Goal: Book appointment/travel/reservation

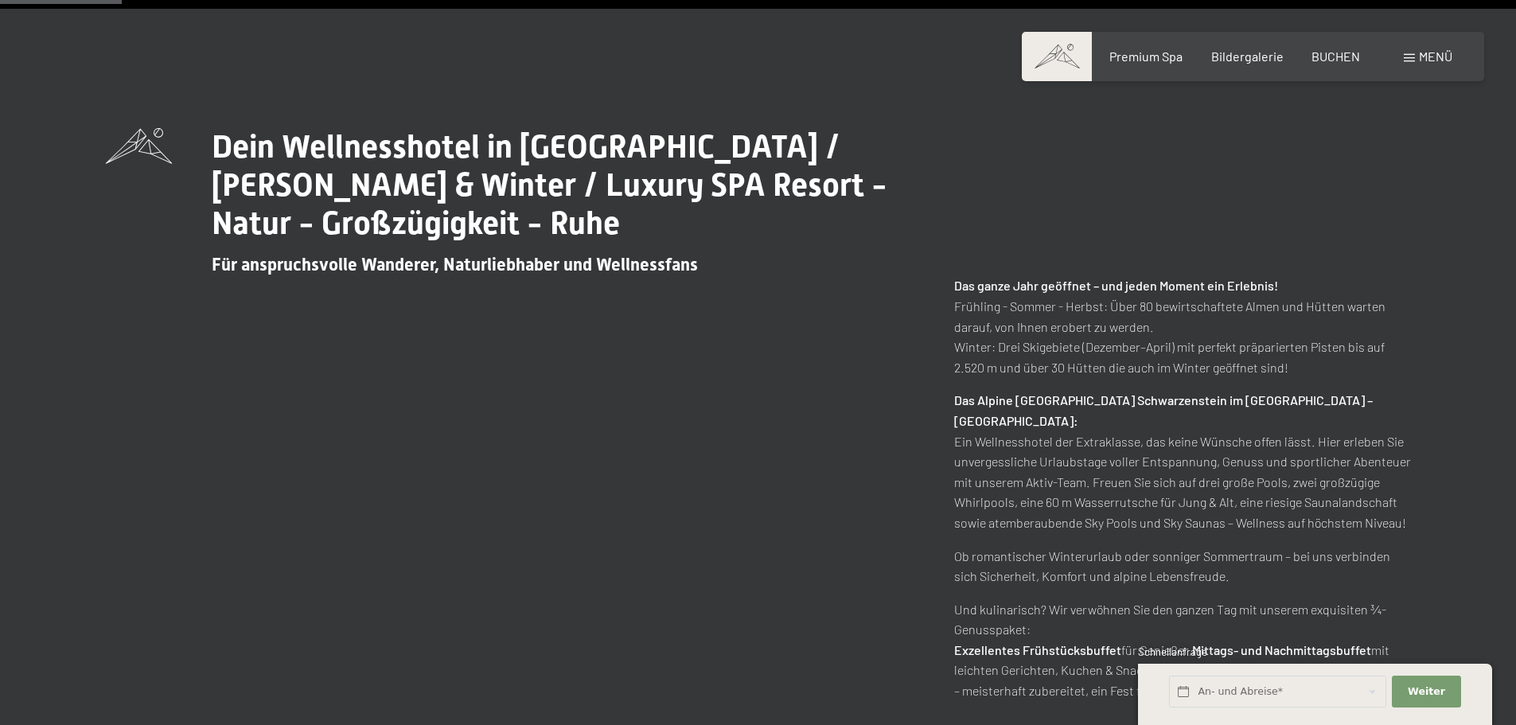
click at [791, 454] on div "Dein Wellnesshotel in [GEOGRAPHIC_DATA] / [PERSON_NAME] & Winter / Luxury SPA R…" at bounding box center [758, 414] width 1305 height 573
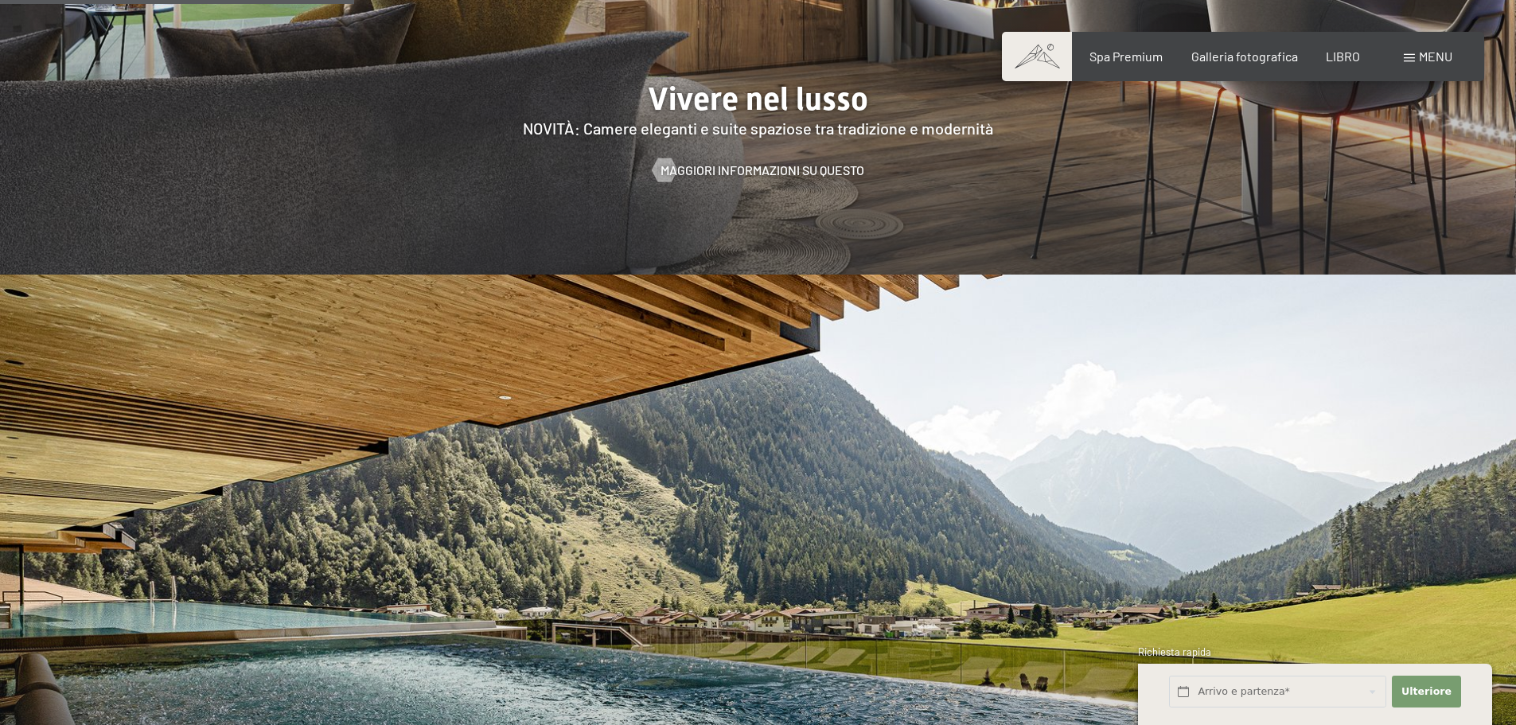
scroll to position [2149, 0]
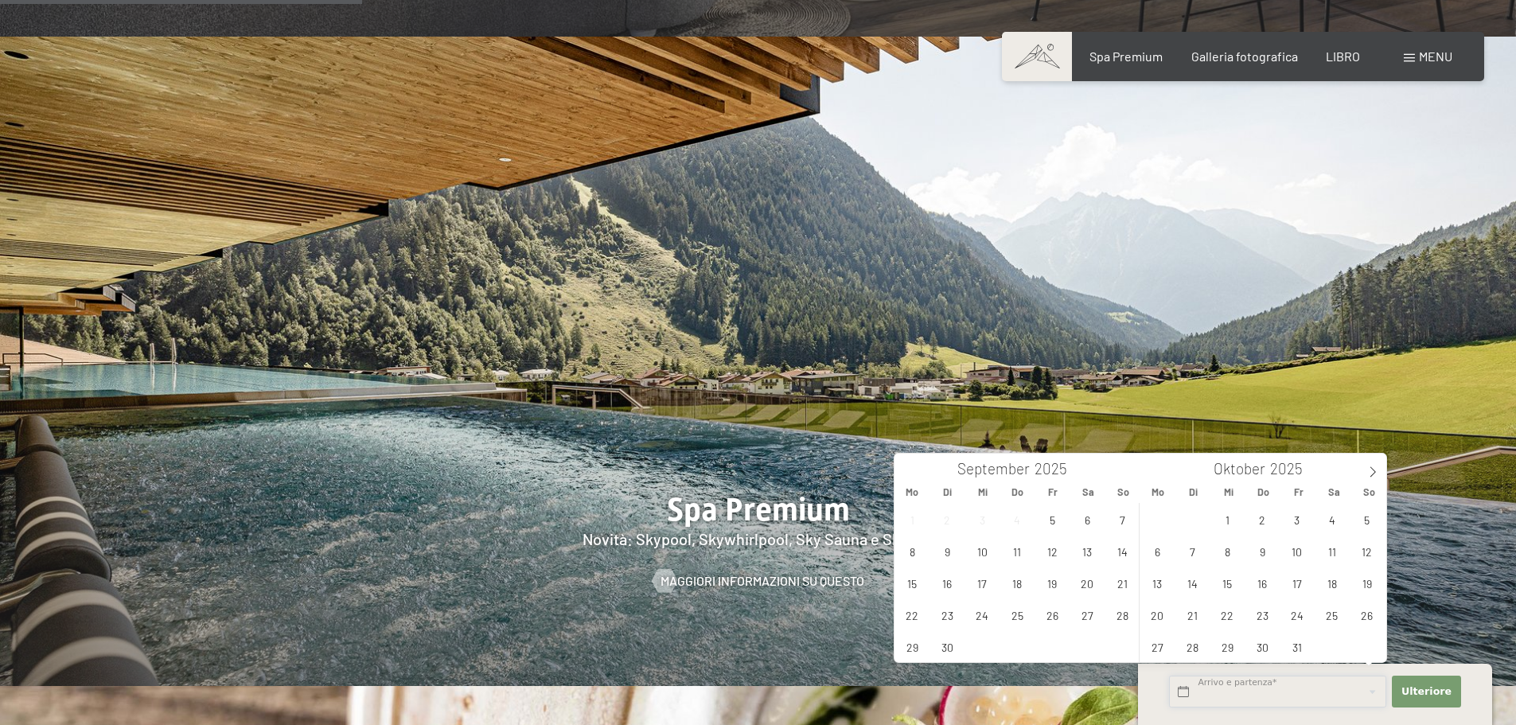
click at [1333, 680] on input "text" at bounding box center [1277, 692] width 217 height 33
click at [1362, 470] on span at bounding box center [1372, 467] width 27 height 27
click at [1366, 470] on span at bounding box center [1372, 467] width 27 height 27
click at [1195, 615] on span "23" at bounding box center [1192, 614] width 31 height 31
click at [1371, 620] on span "28" at bounding box center [1366, 614] width 31 height 31
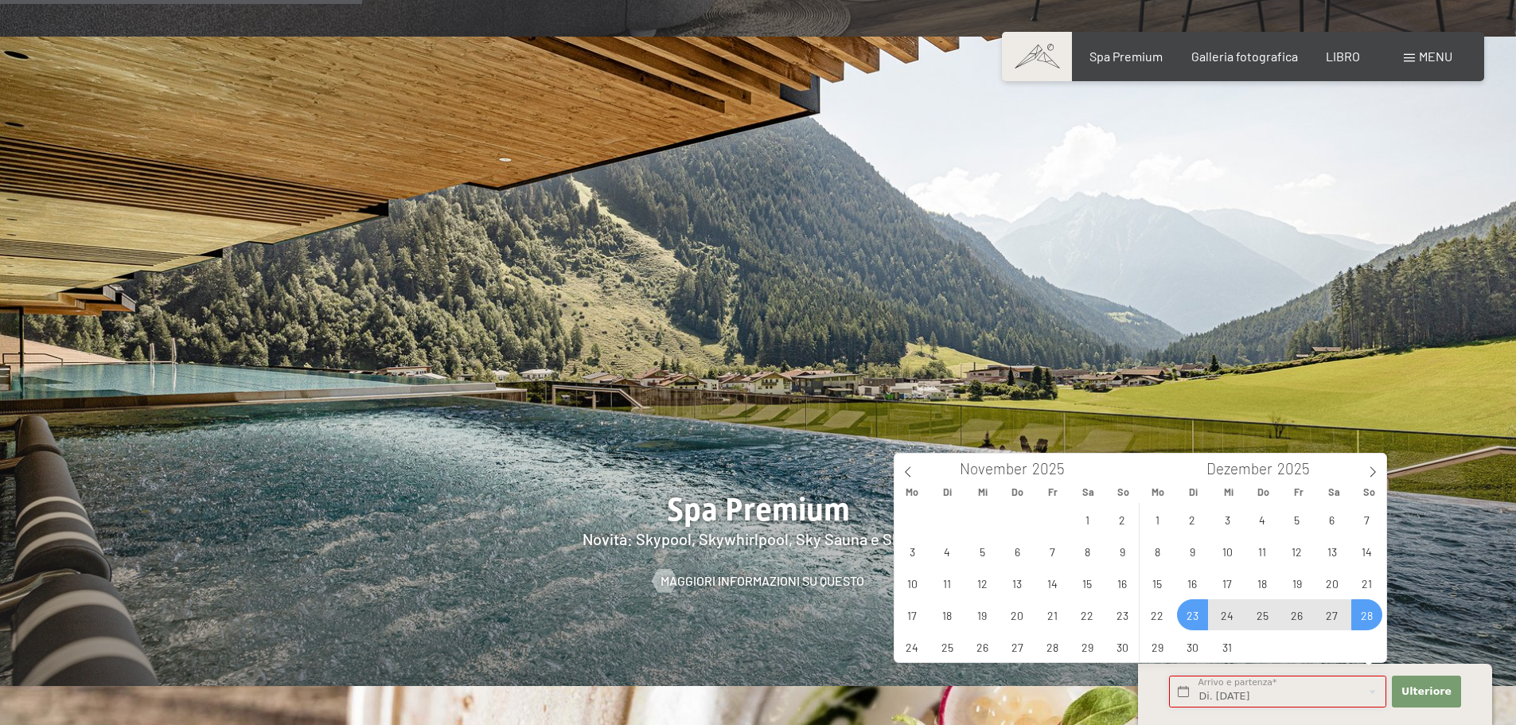
type input "Di. [DATE] - So. [DATE]"
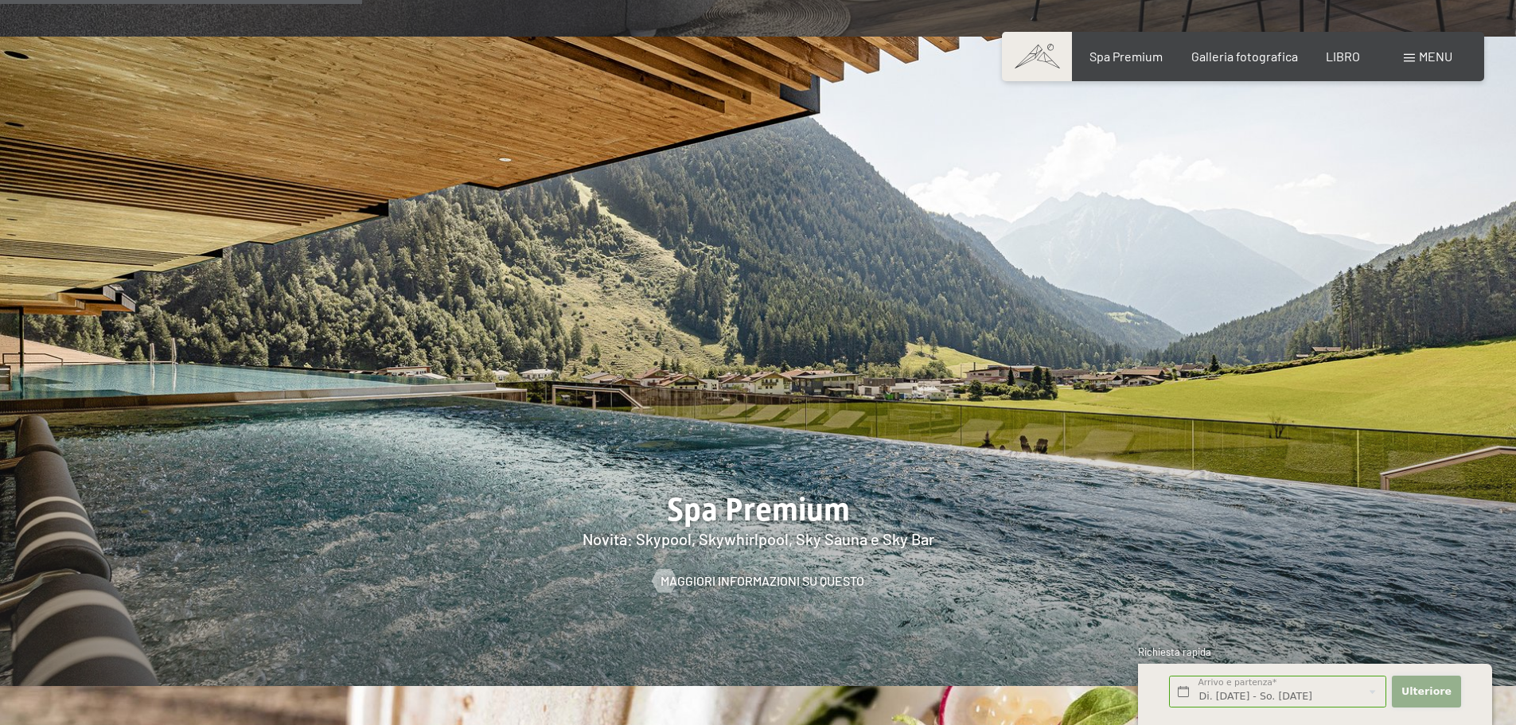
click at [1424, 697] on font "Ulteriore" at bounding box center [1426, 691] width 50 height 12
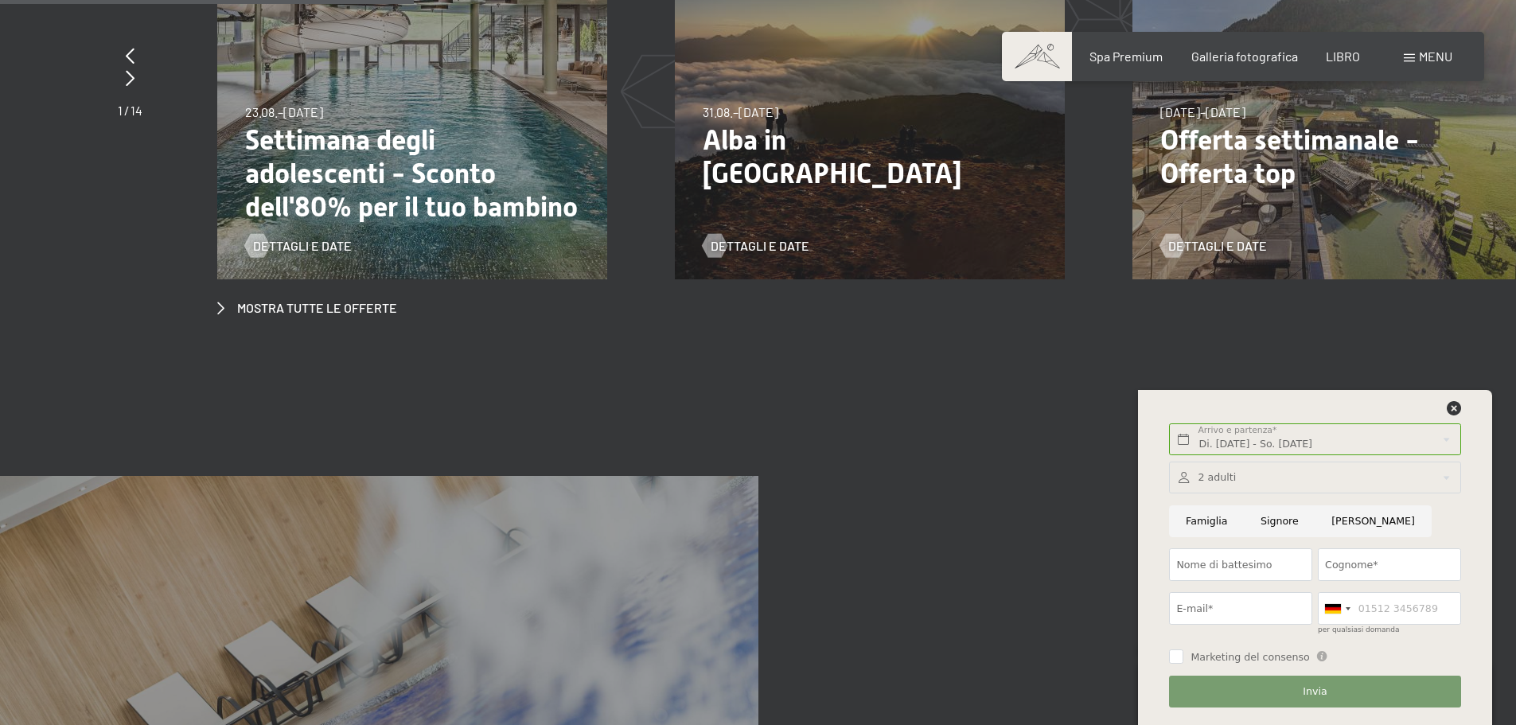
scroll to position [0, 0]
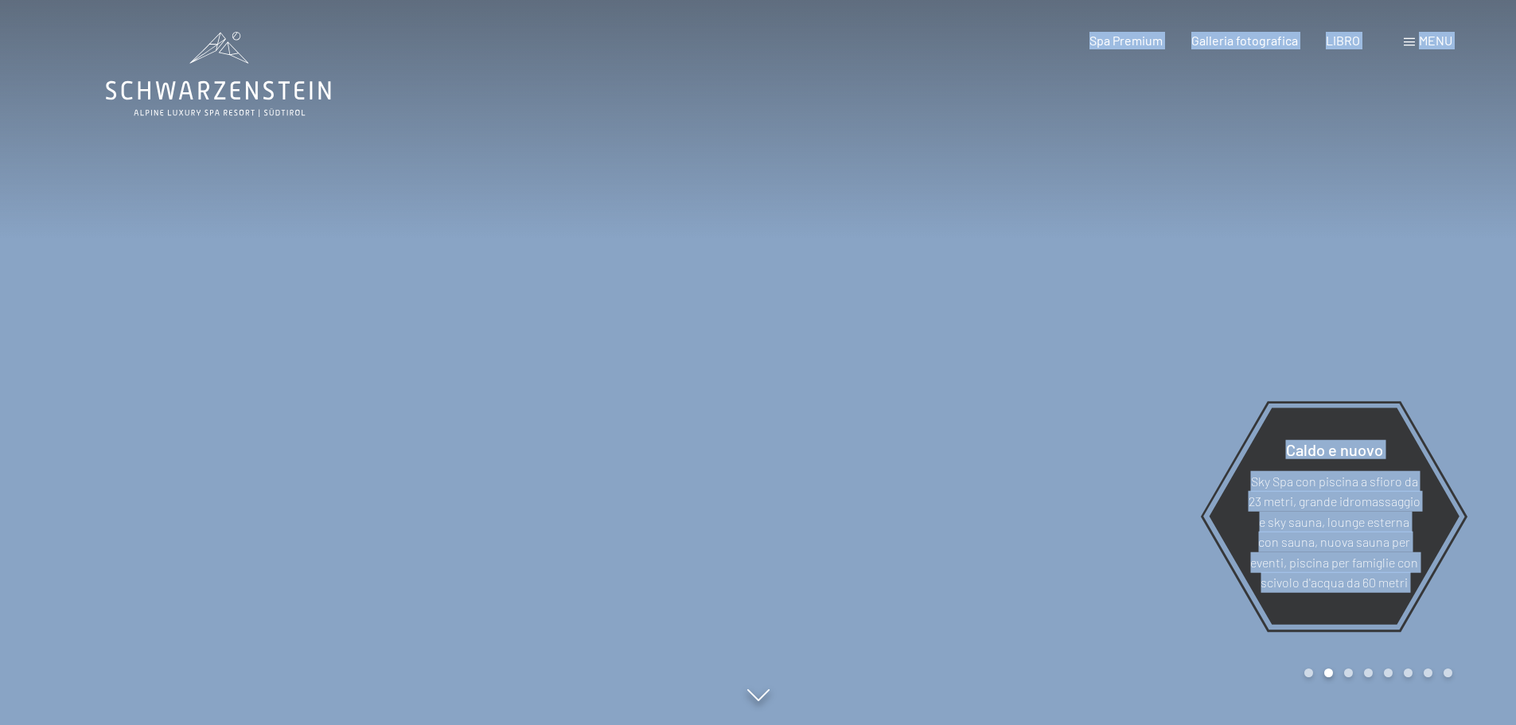
drag, startPoint x: 393, startPoint y: 99, endPoint x: 117, endPoint y: 89, distance: 276.3
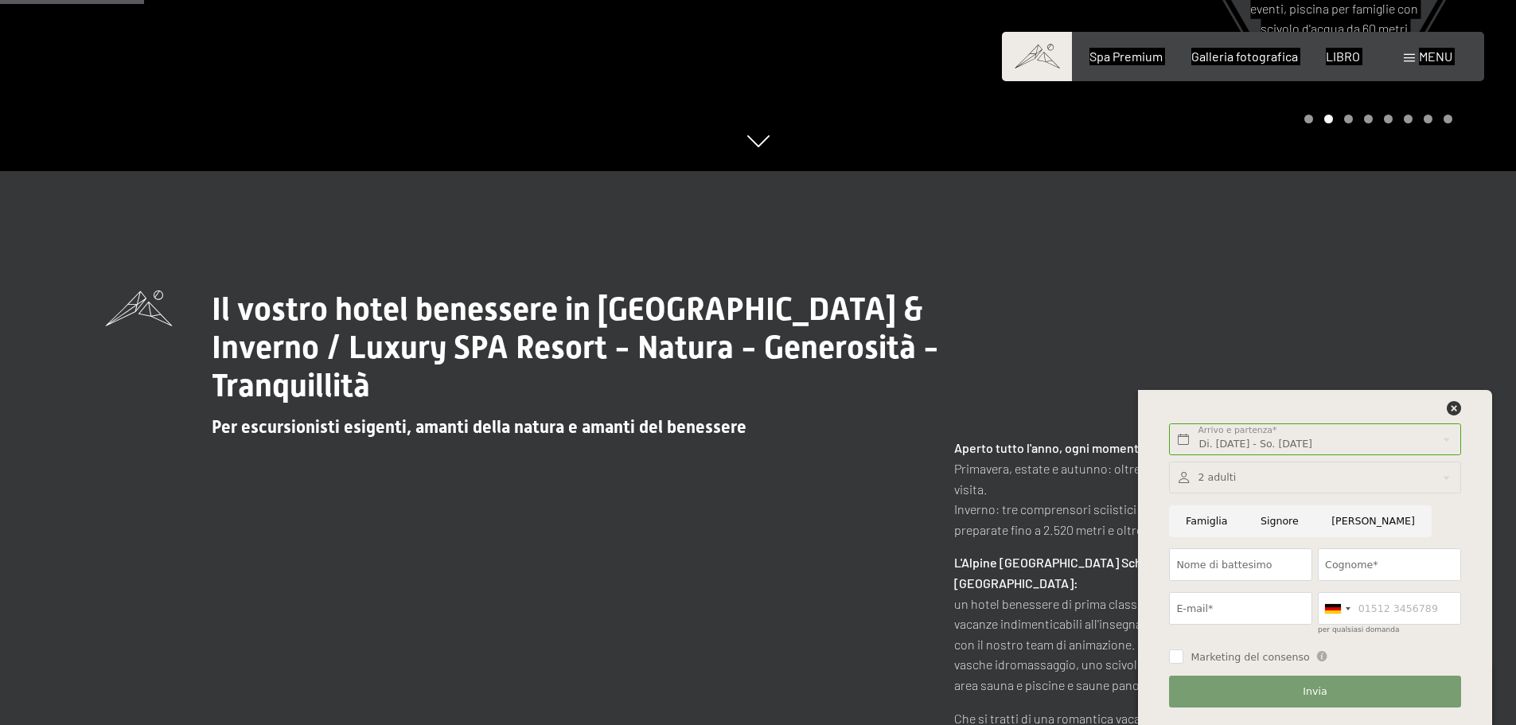
scroll to position [796, 0]
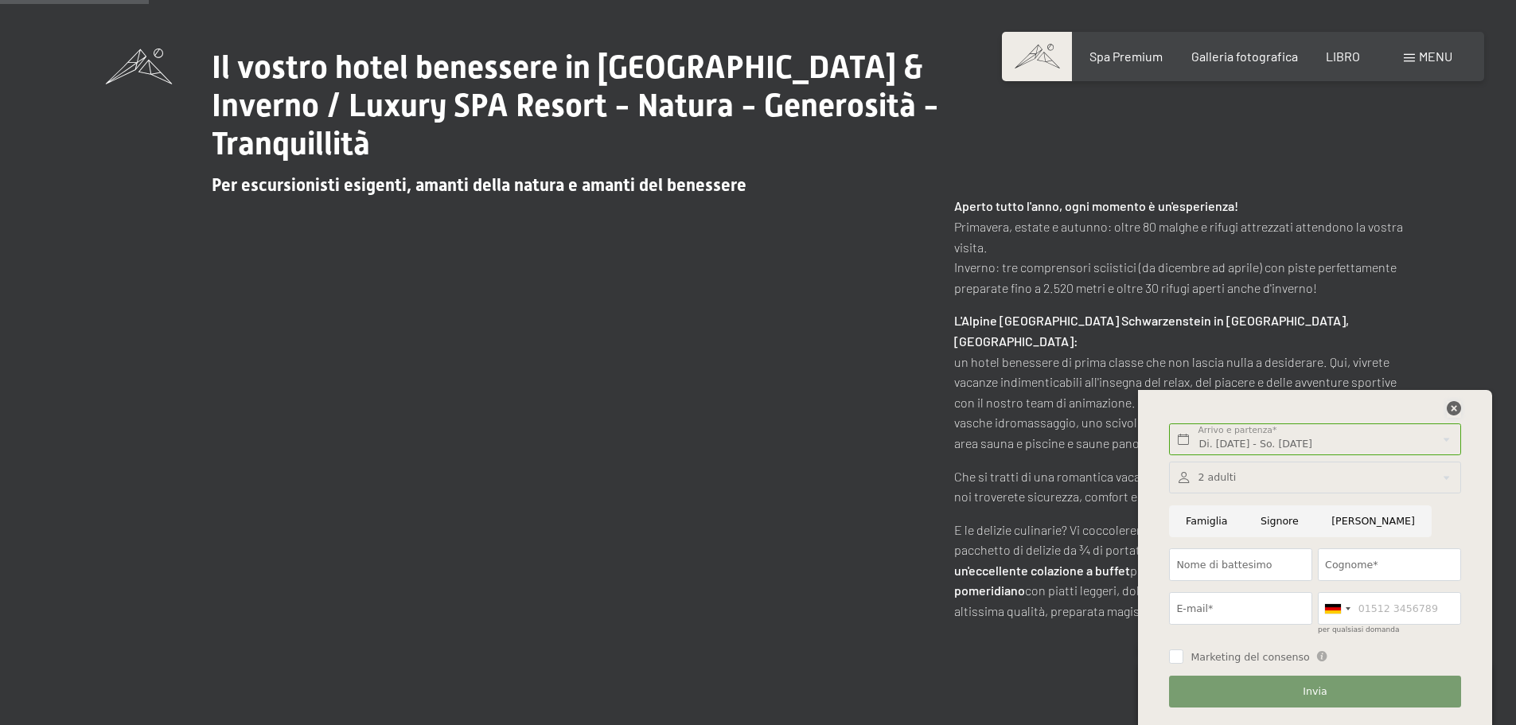
click at [1453, 405] on icon at bounding box center [1454, 408] width 14 height 14
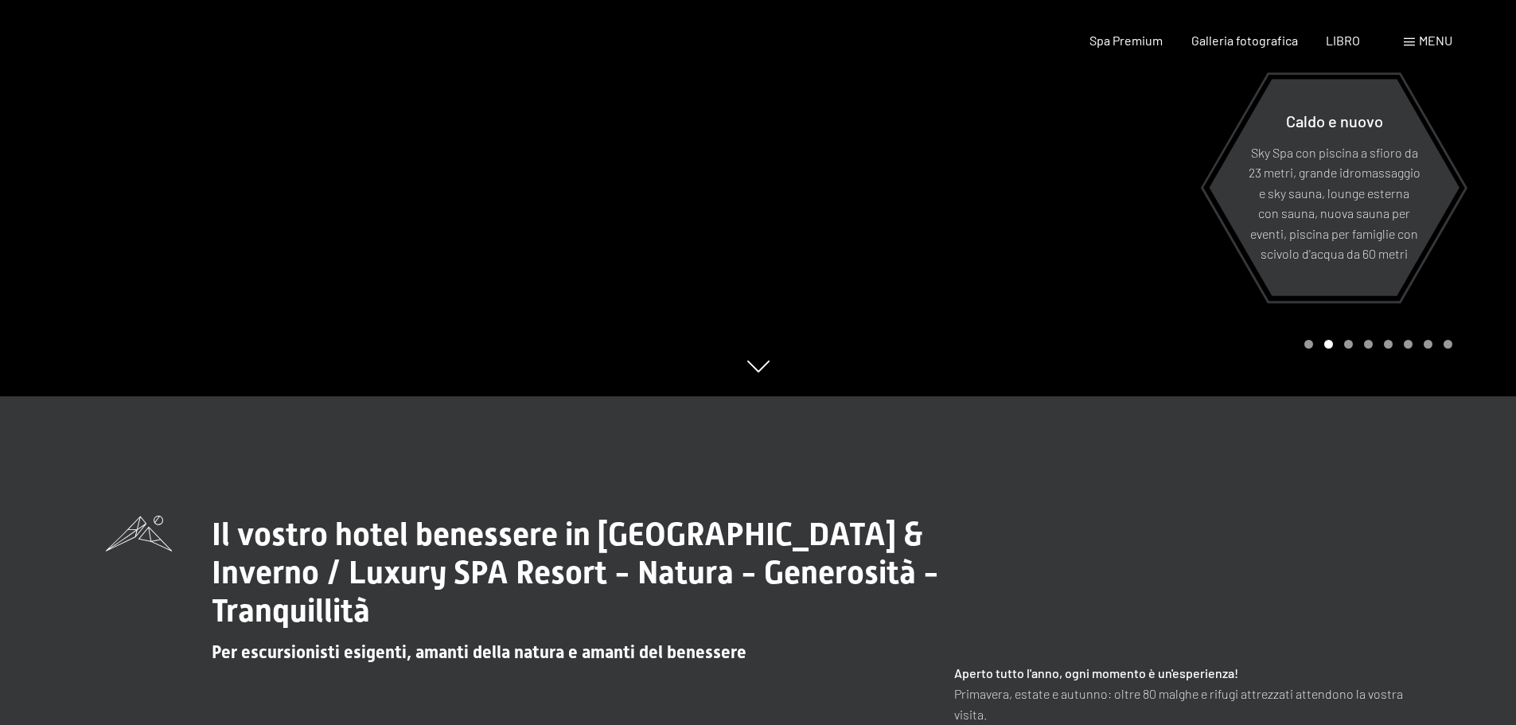
scroll to position [0, 0]
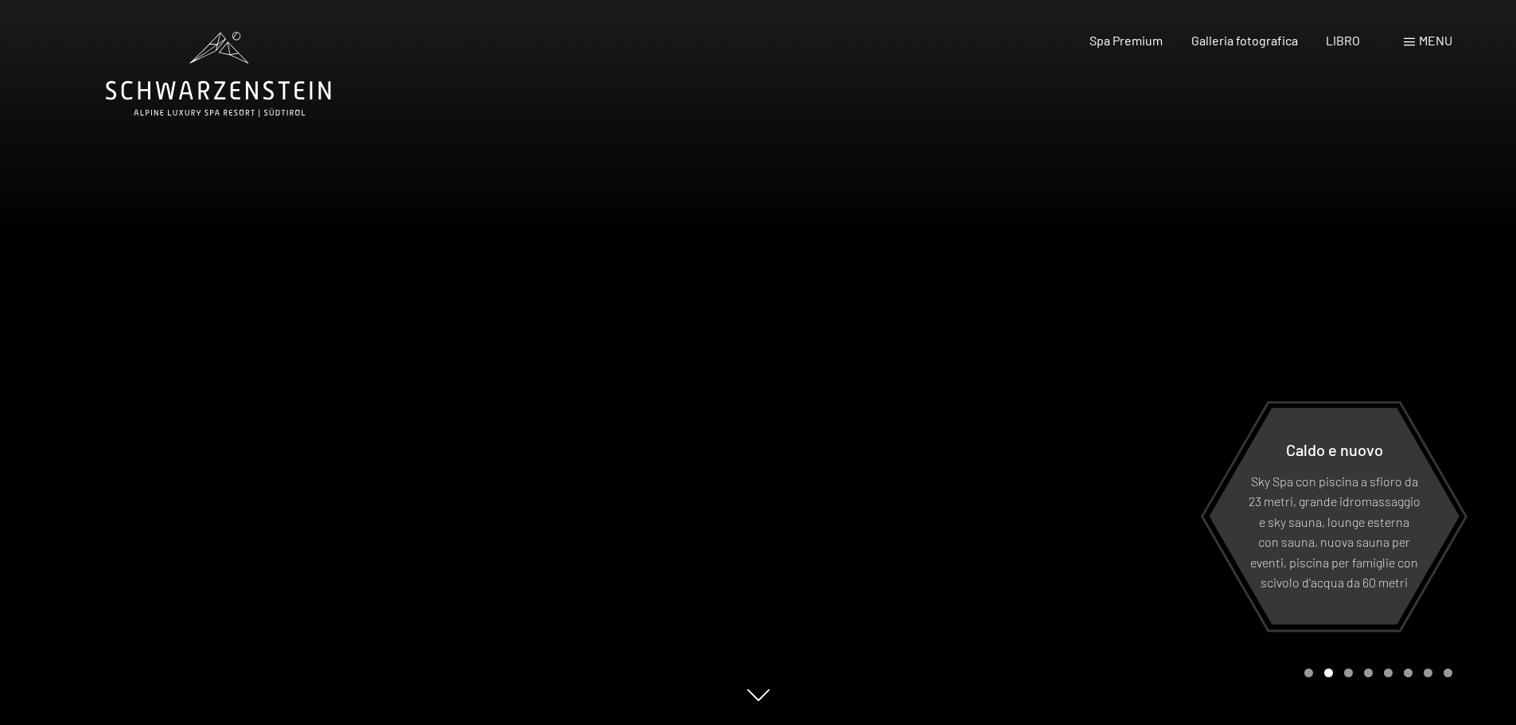
click at [648, 512] on div at bounding box center [379, 362] width 758 height 725
